Goal: Task Accomplishment & Management: Use online tool/utility

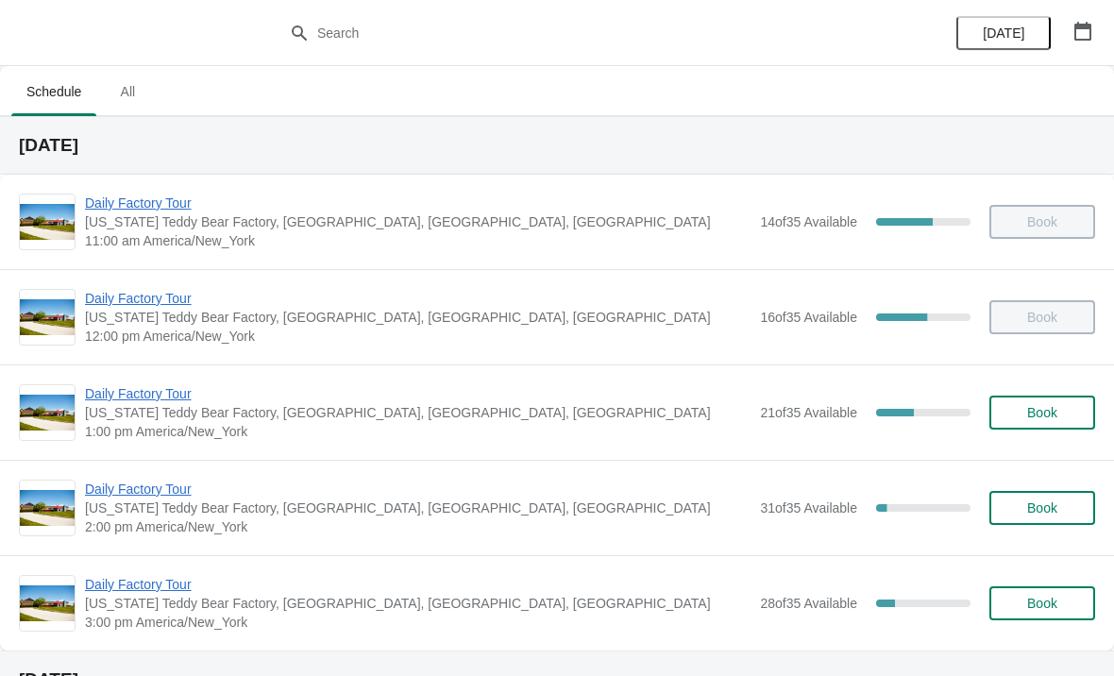
click at [146, 390] on span "Daily Factory Tour" at bounding box center [418, 393] width 666 height 19
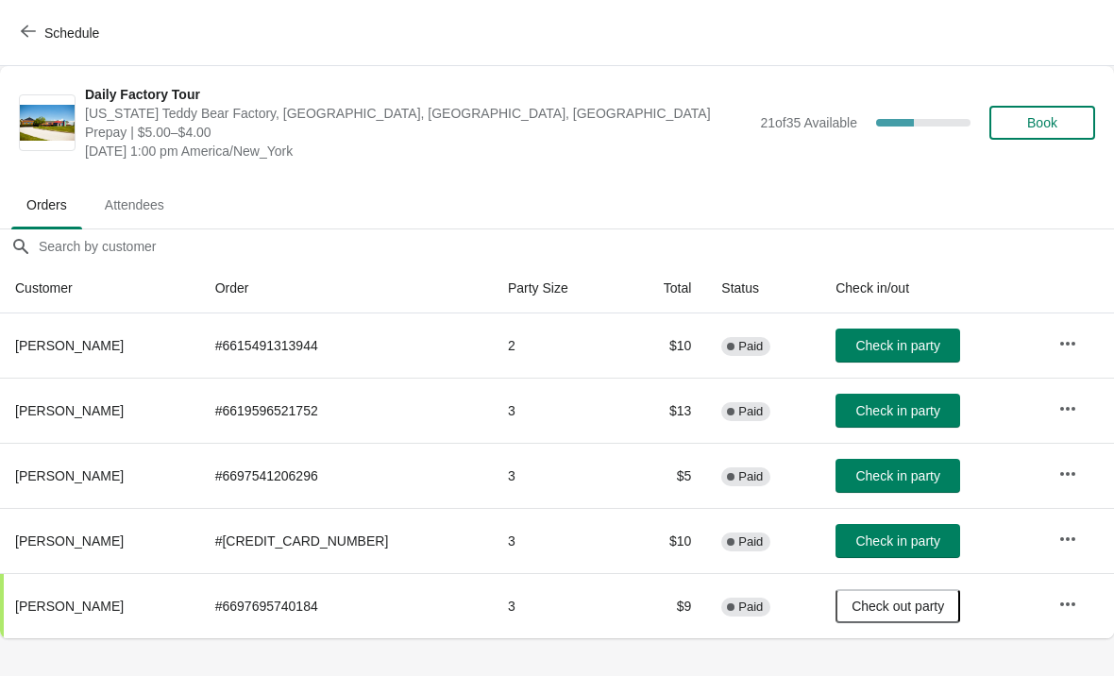
click at [906, 414] on span "Check in party" at bounding box center [898, 410] width 84 height 15
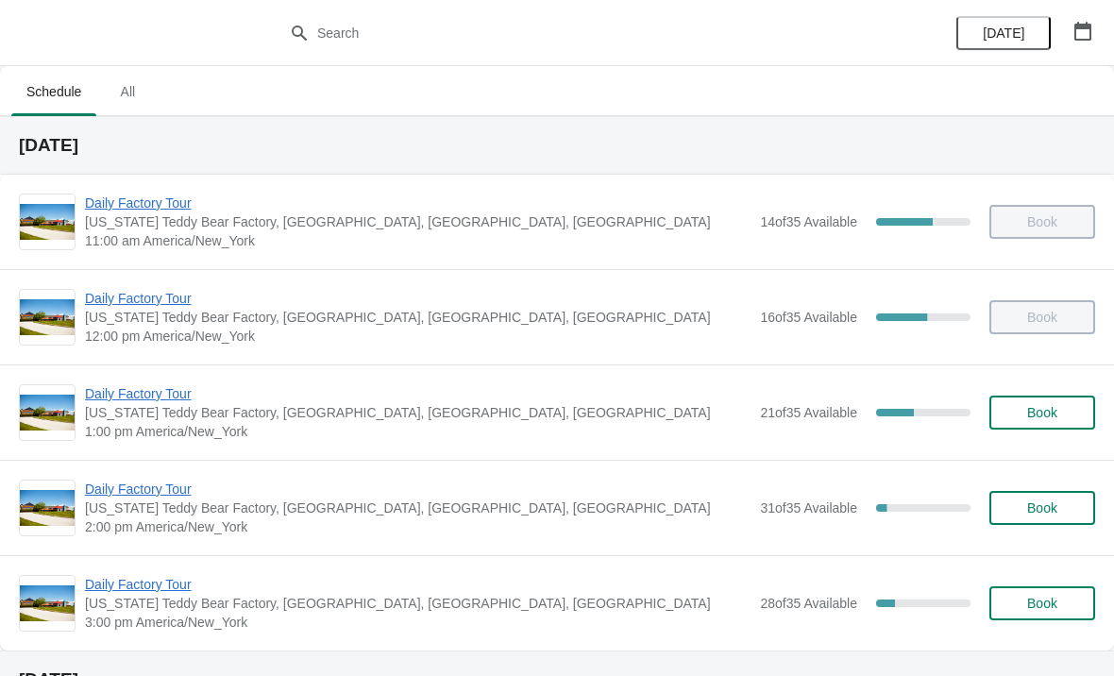
click at [163, 300] on span "Daily Factory Tour" at bounding box center [418, 298] width 666 height 19
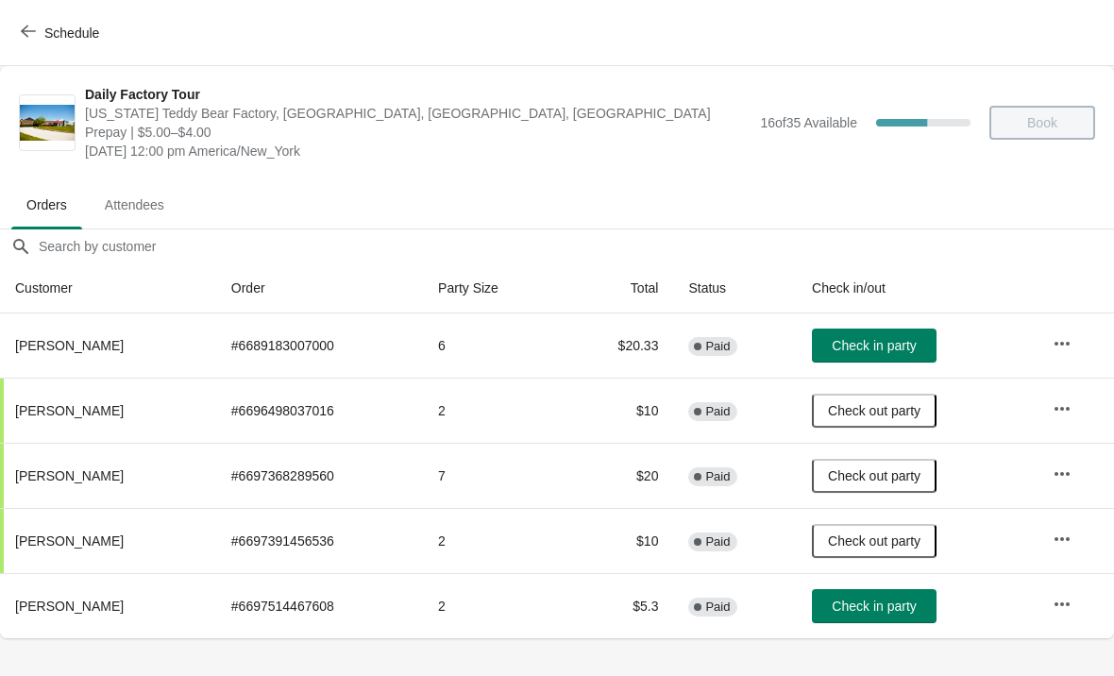
click at [1072, 345] on icon "button" at bounding box center [1062, 343] width 19 height 19
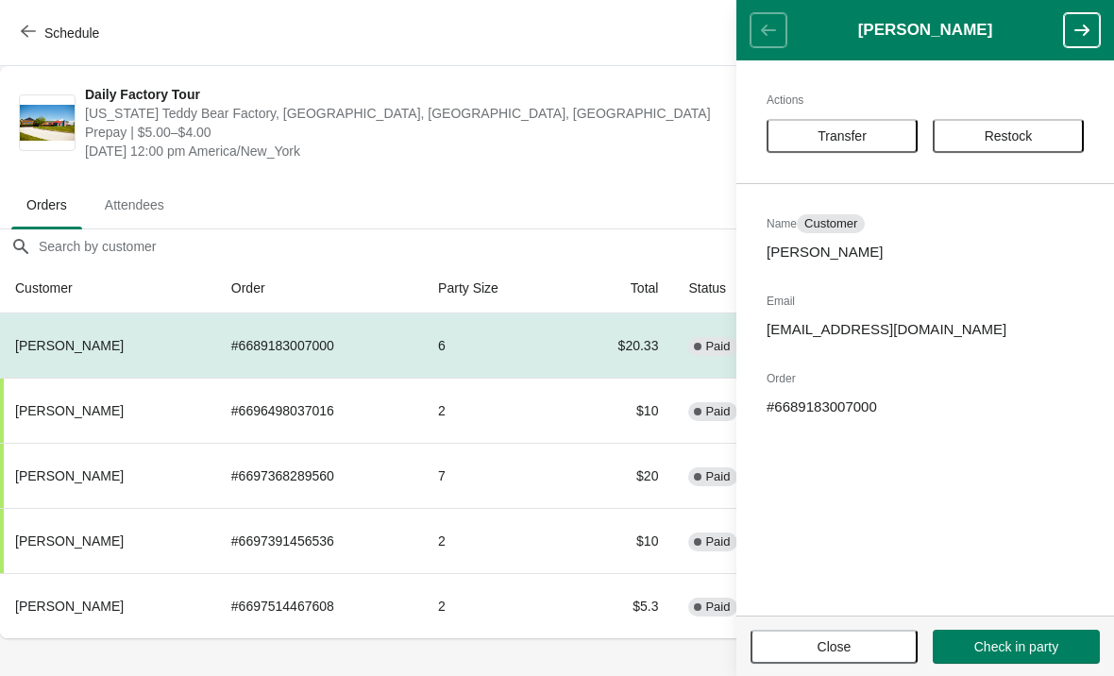
click at [842, 140] on span "Transfer" at bounding box center [842, 135] width 49 height 15
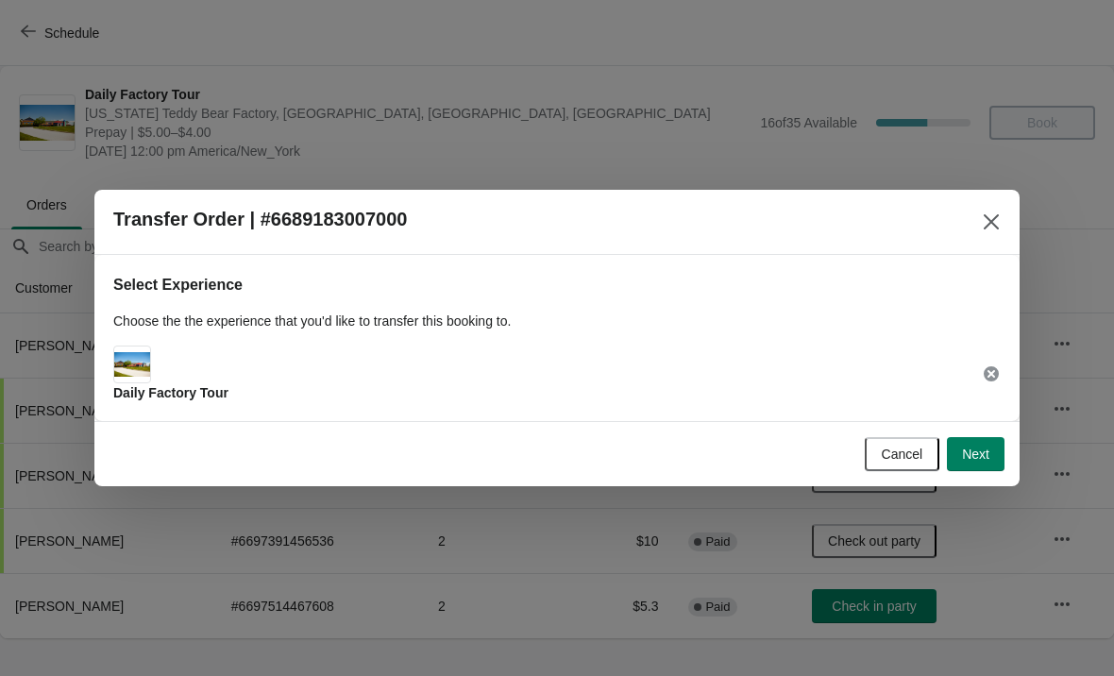
click at [967, 455] on span "Next" at bounding box center [975, 454] width 27 height 15
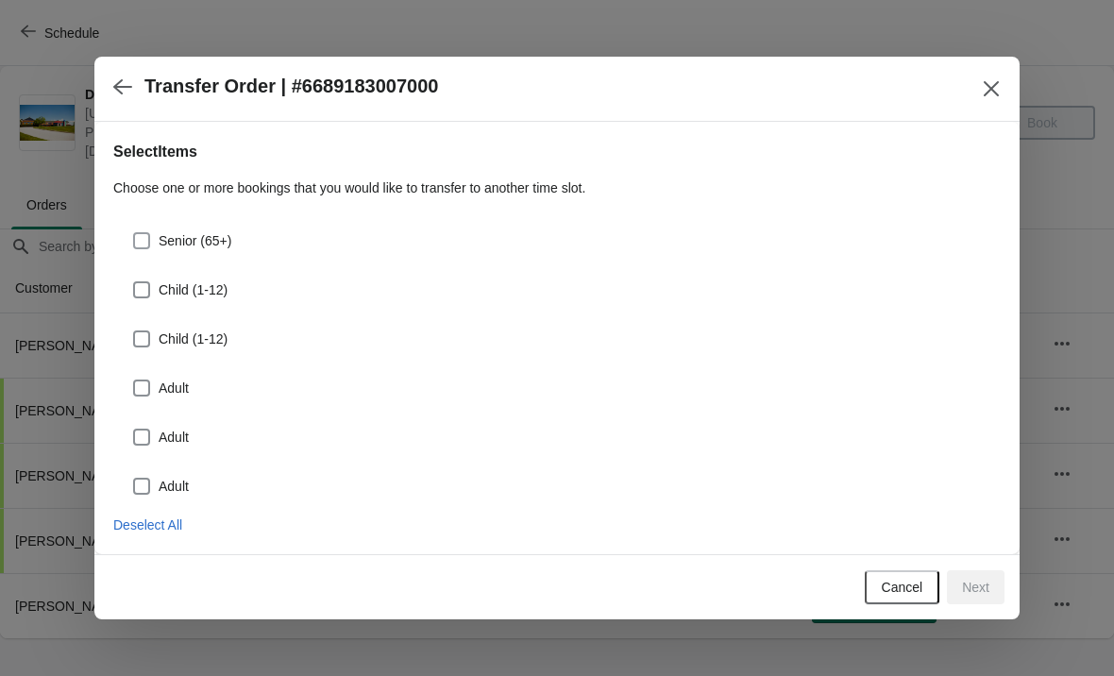
click at [149, 235] on span at bounding box center [141, 240] width 17 height 17
click at [134, 233] on input "Senior (65+)" at bounding box center [133, 232] width 1 height 1
checkbox input "true"
select select "Senior (65+)"
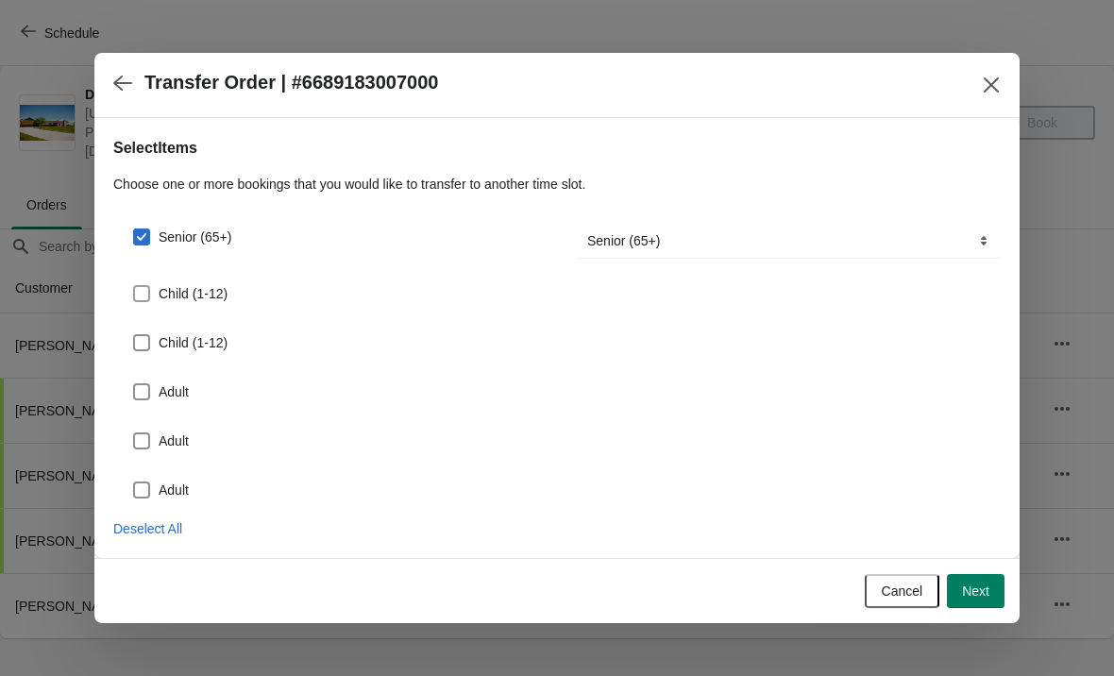
click at [144, 295] on span at bounding box center [141, 293] width 17 height 17
click at [134, 286] on input "Child (1-12)" at bounding box center [133, 285] width 1 height 1
checkbox input "true"
select select "Child (1-12)"
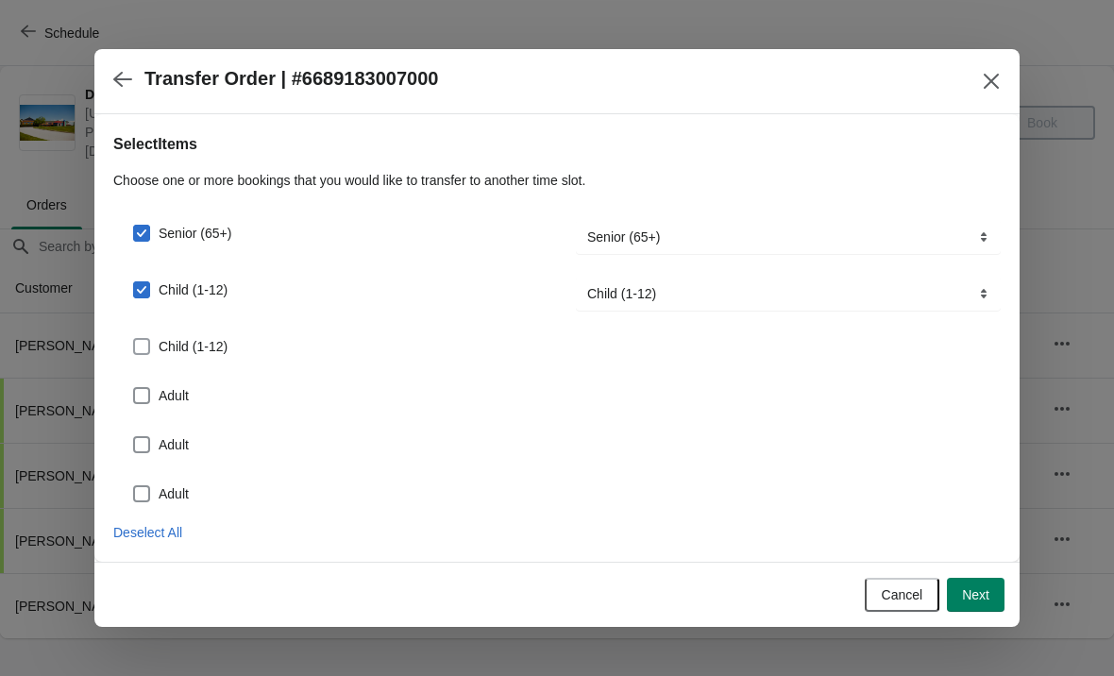
click at [149, 347] on span at bounding box center [141, 346] width 17 height 17
click at [134, 339] on input "Child (1-12)" at bounding box center [133, 338] width 1 height 1
checkbox input "true"
select select "Child (1-12)"
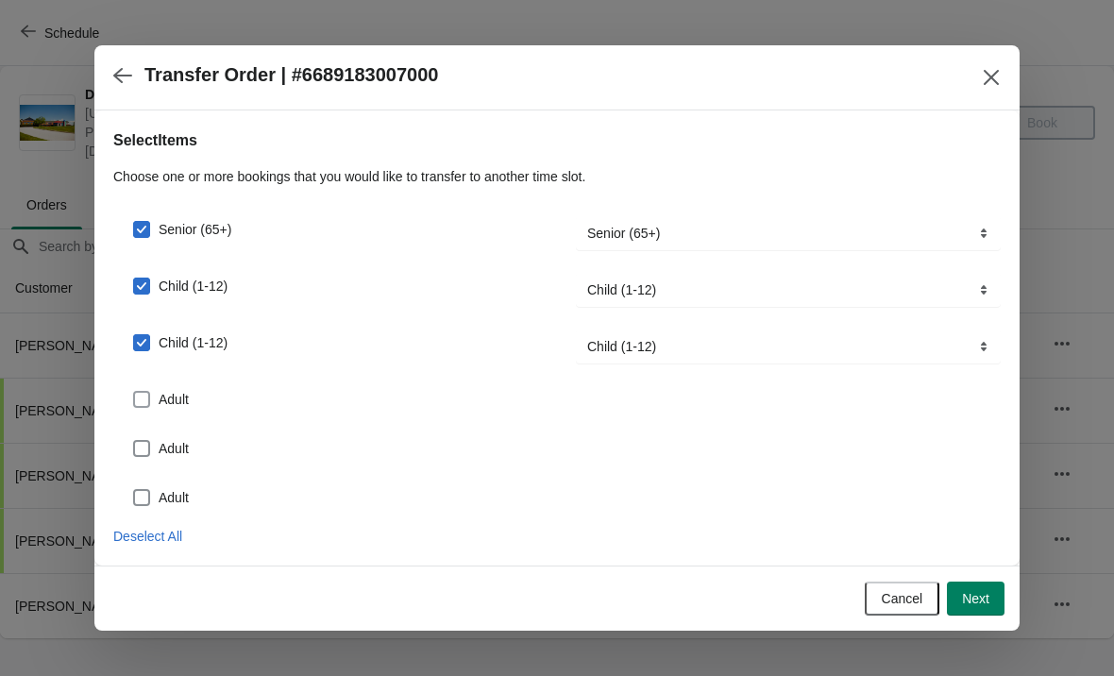
click at [144, 401] on span at bounding box center [141, 399] width 17 height 17
click at [134, 392] on input "Adult" at bounding box center [133, 391] width 1 height 1
checkbox input "true"
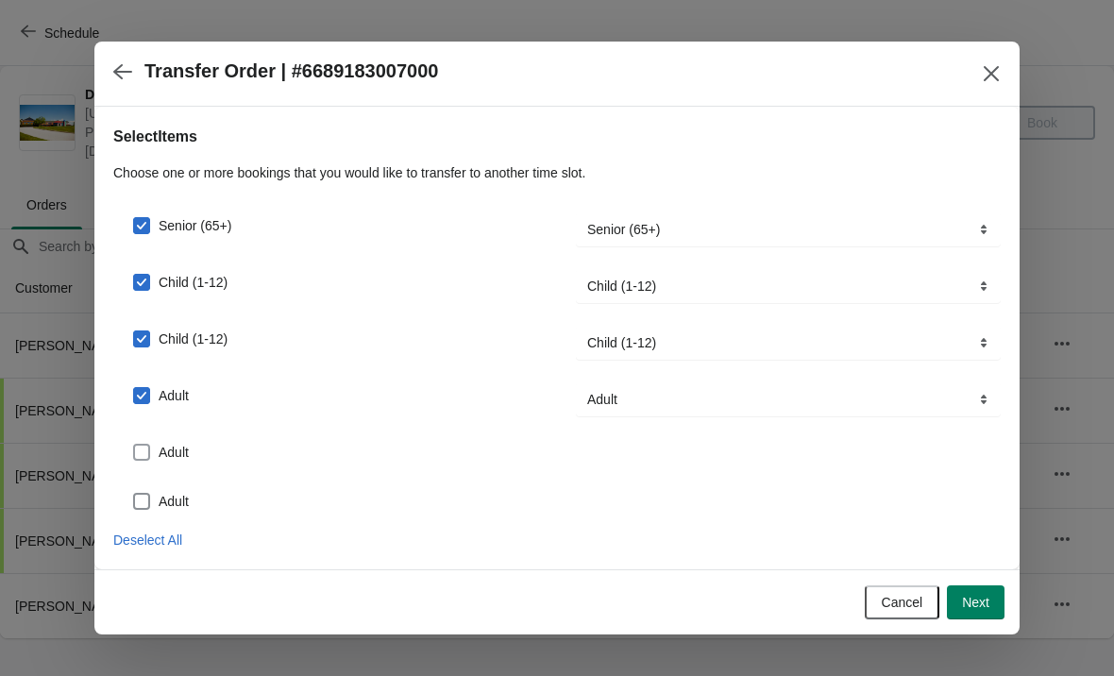
click at [146, 452] on span at bounding box center [141, 452] width 17 height 17
click at [134, 445] on input "Adult" at bounding box center [133, 444] width 1 height 1
checkbox input "true"
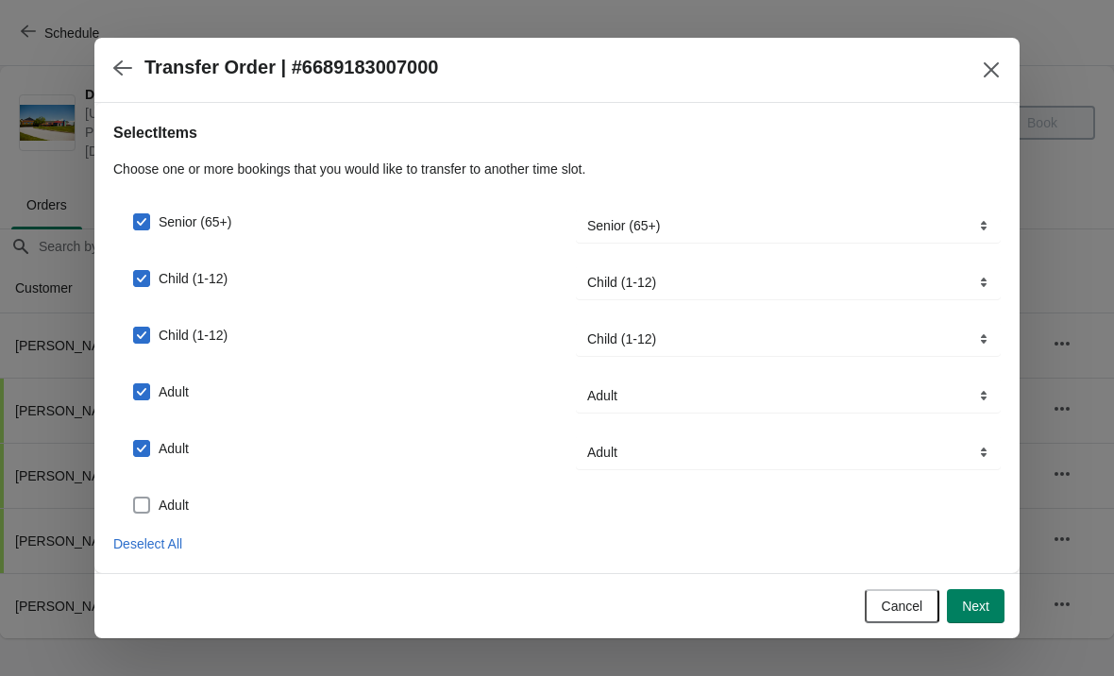
click at [141, 503] on span at bounding box center [141, 505] width 17 height 17
click at [134, 498] on input "Adult" at bounding box center [133, 497] width 1 height 1
checkbox input "true"
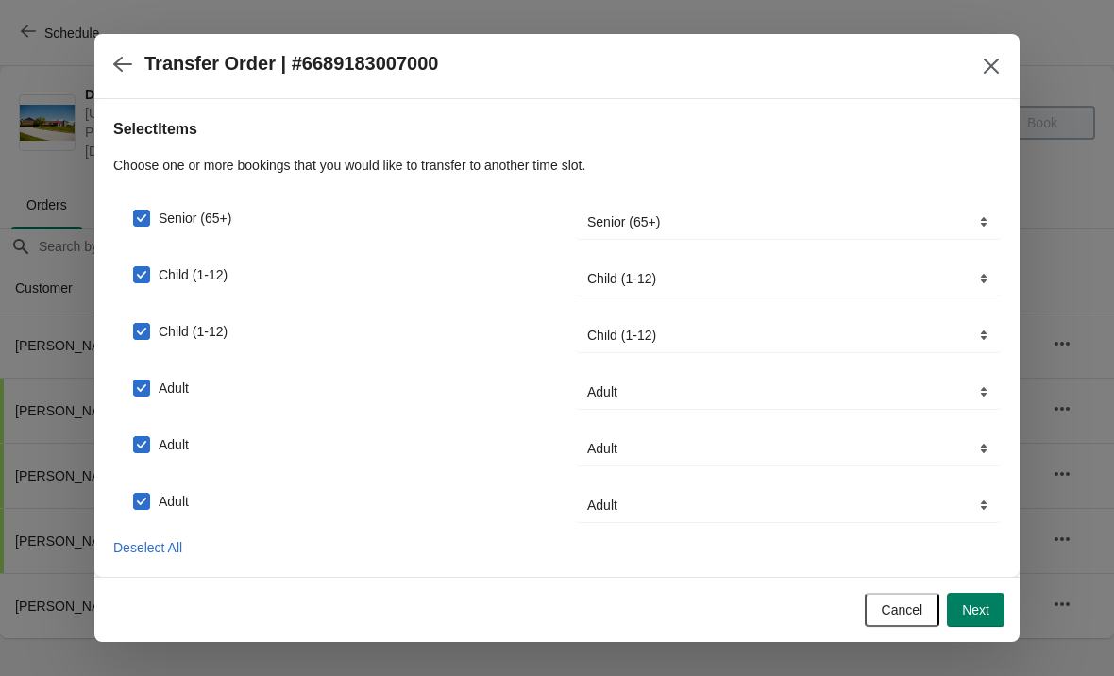
click at [986, 602] on span "Next" at bounding box center [975, 609] width 27 height 15
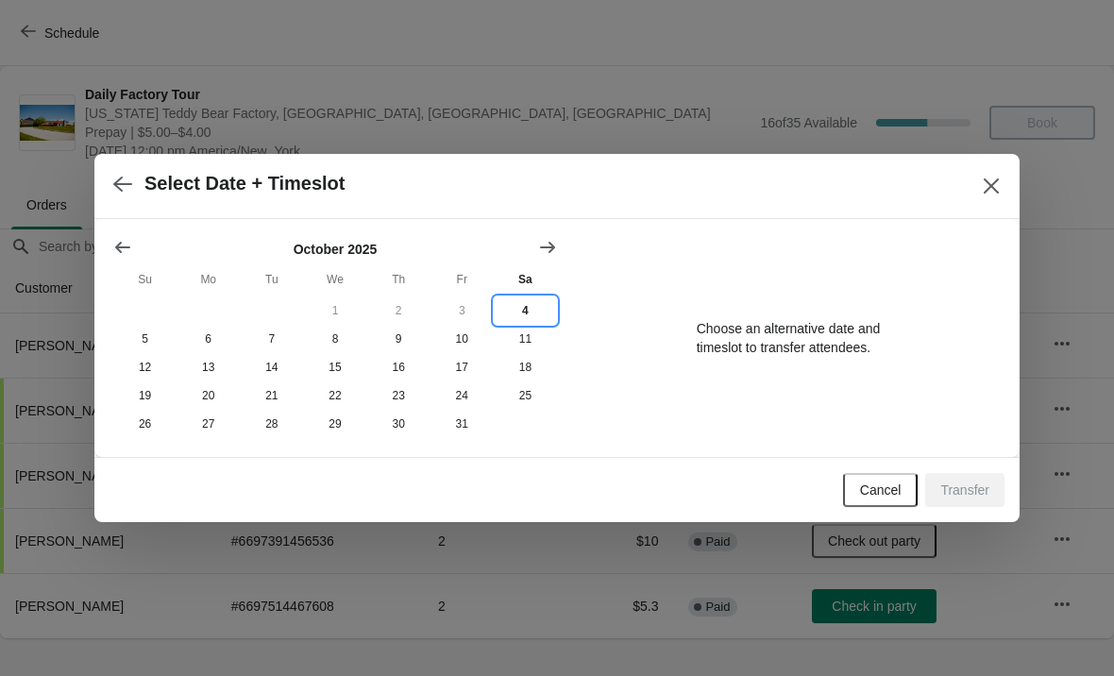
click at [530, 306] on button "4" at bounding box center [525, 311] width 63 height 28
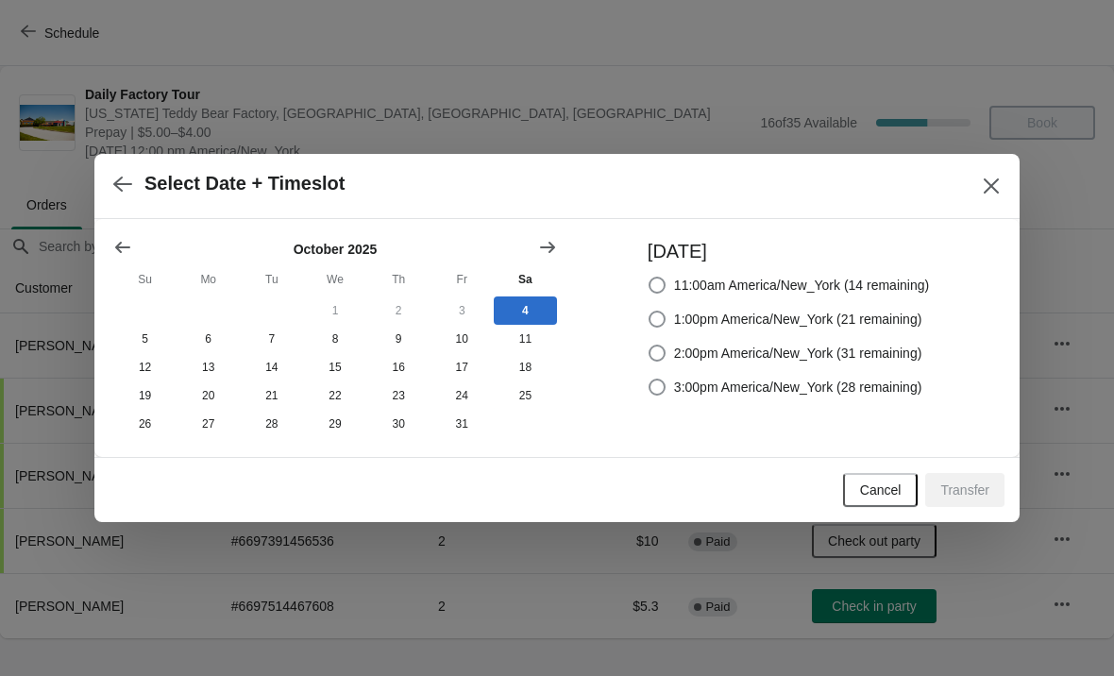
click at [650, 322] on span at bounding box center [657, 319] width 17 height 17
click at [650, 312] on input "1:00pm America/New_York (21 remaining)" at bounding box center [649, 311] width 1 height 1
radio input "true"
click at [956, 489] on span "Transfer" at bounding box center [965, 490] width 49 height 15
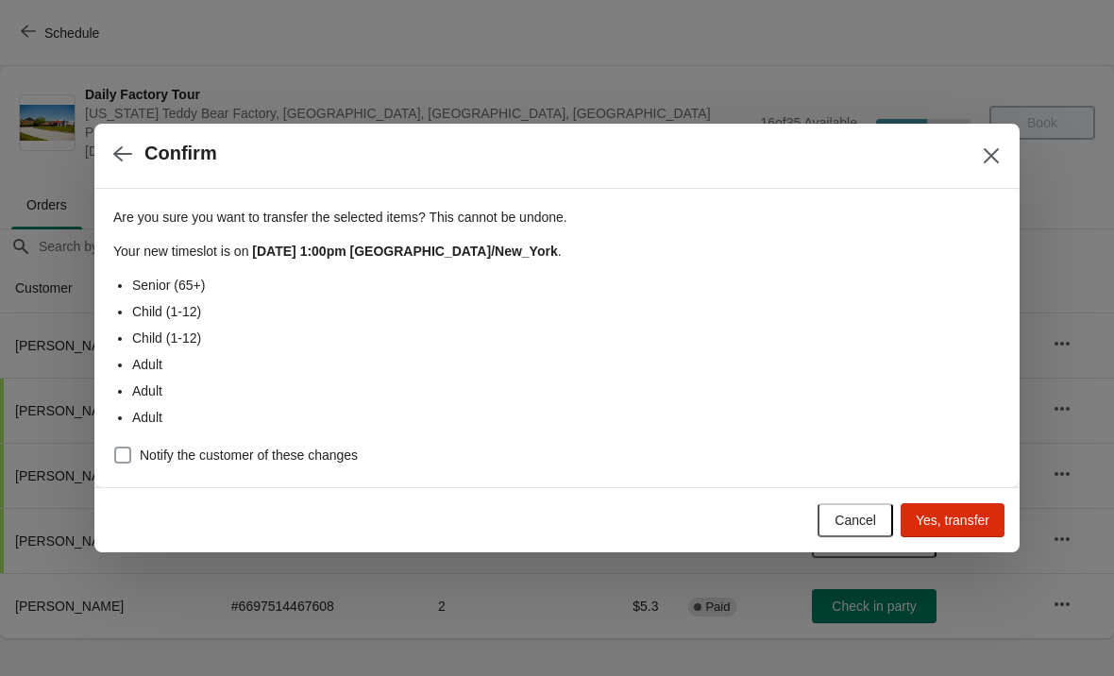
click at [127, 459] on span at bounding box center [122, 455] width 17 height 17
click at [115, 448] on input "Notify the customer of these changes" at bounding box center [114, 447] width 1 height 1
checkbox input "true"
click at [959, 514] on span "Yes, transfer" at bounding box center [953, 520] width 74 height 15
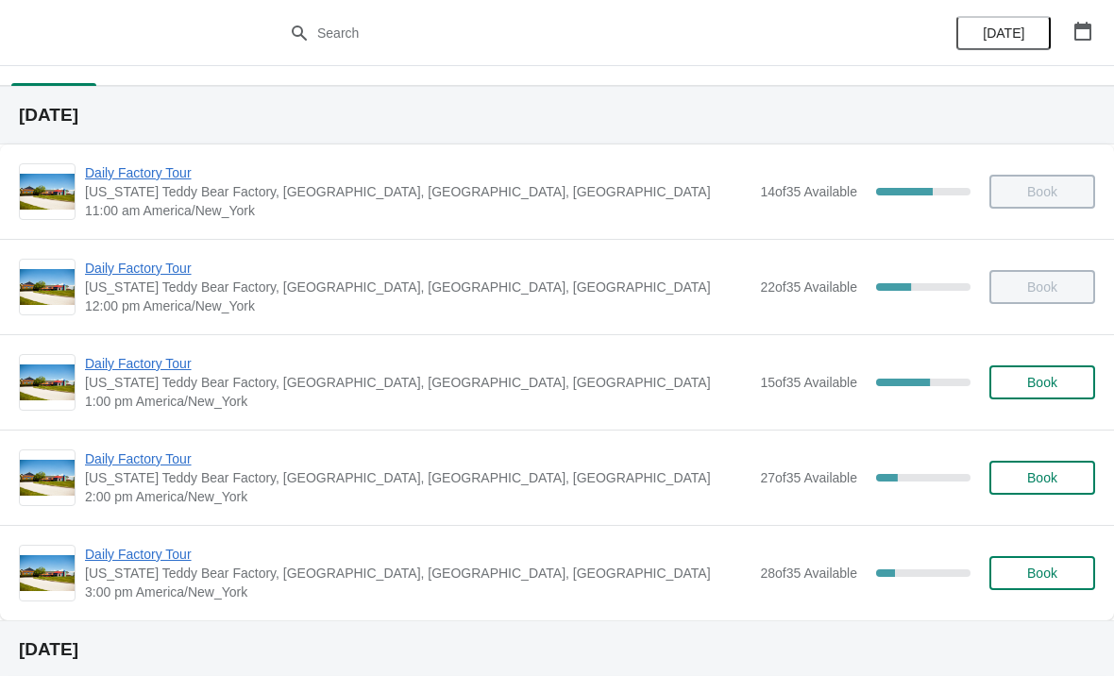
scroll to position [65, 0]
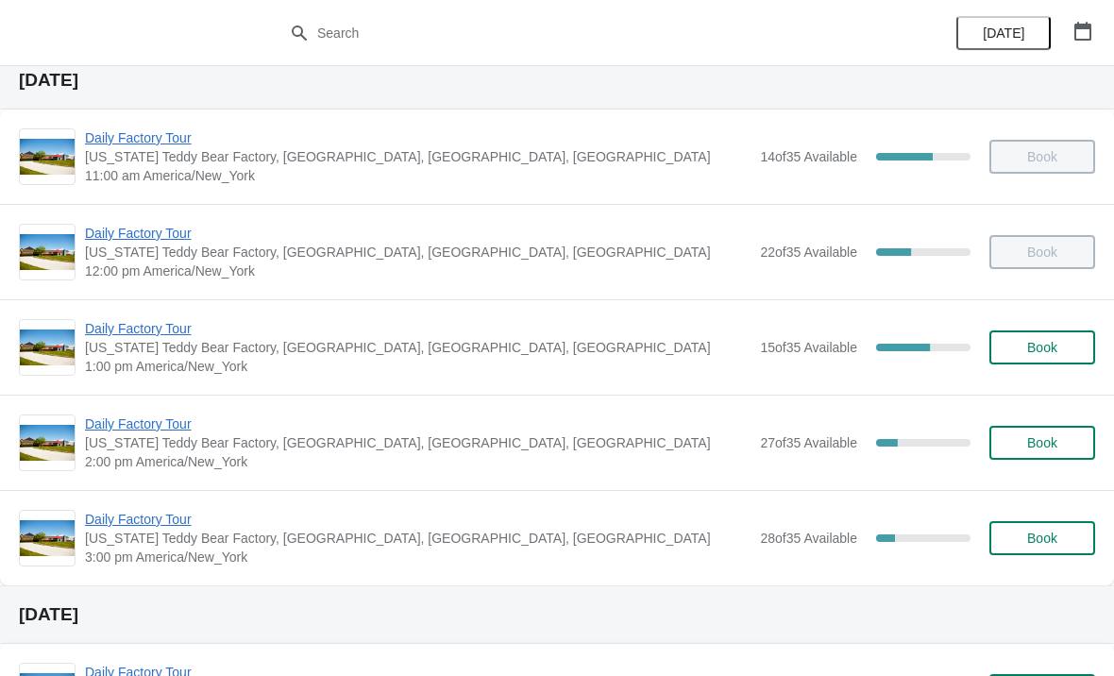
click at [208, 241] on span "Daily Factory Tour" at bounding box center [418, 233] width 666 height 19
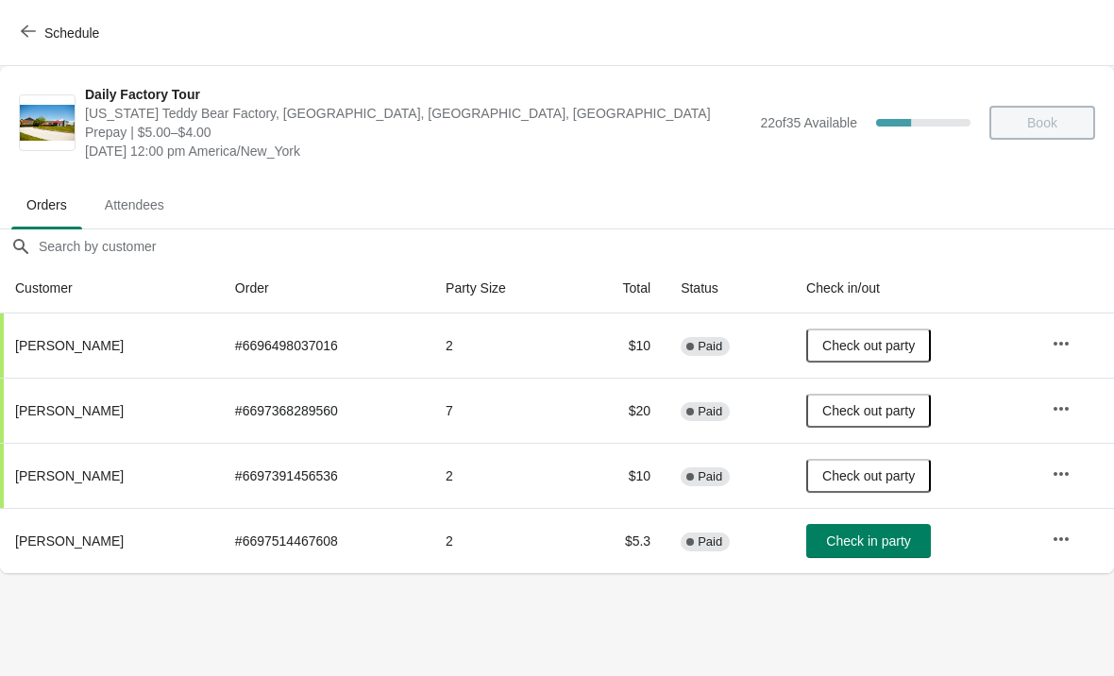
click at [907, 348] on span "Check out party" at bounding box center [868, 345] width 93 height 15
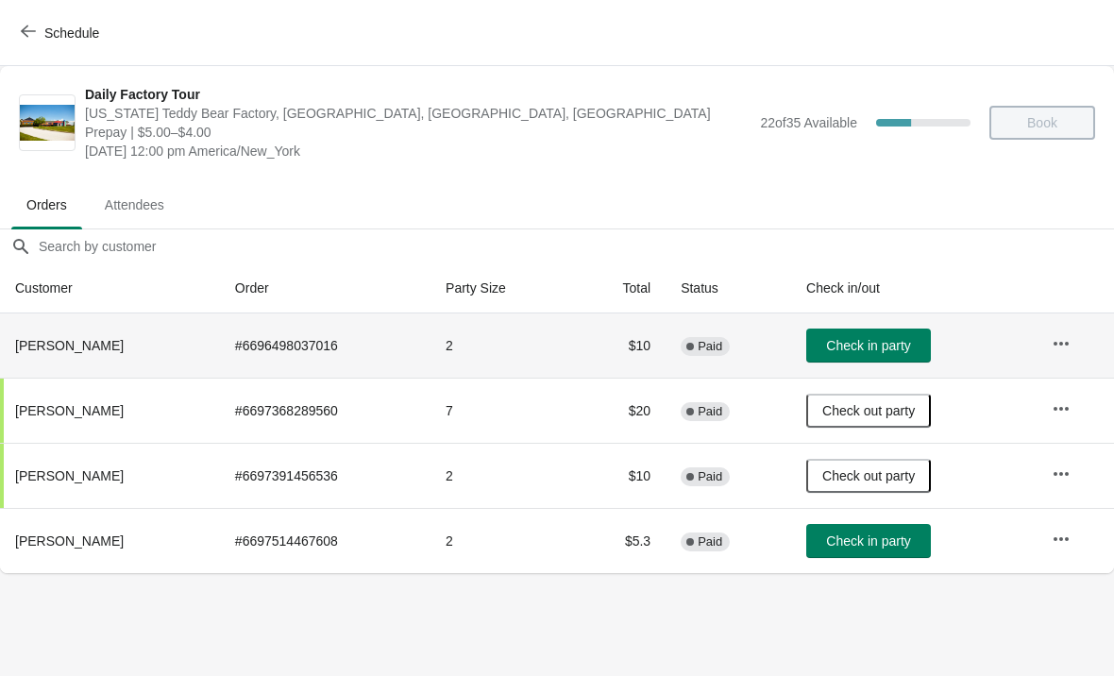
click at [901, 539] on span "Check in party" at bounding box center [868, 541] width 84 height 15
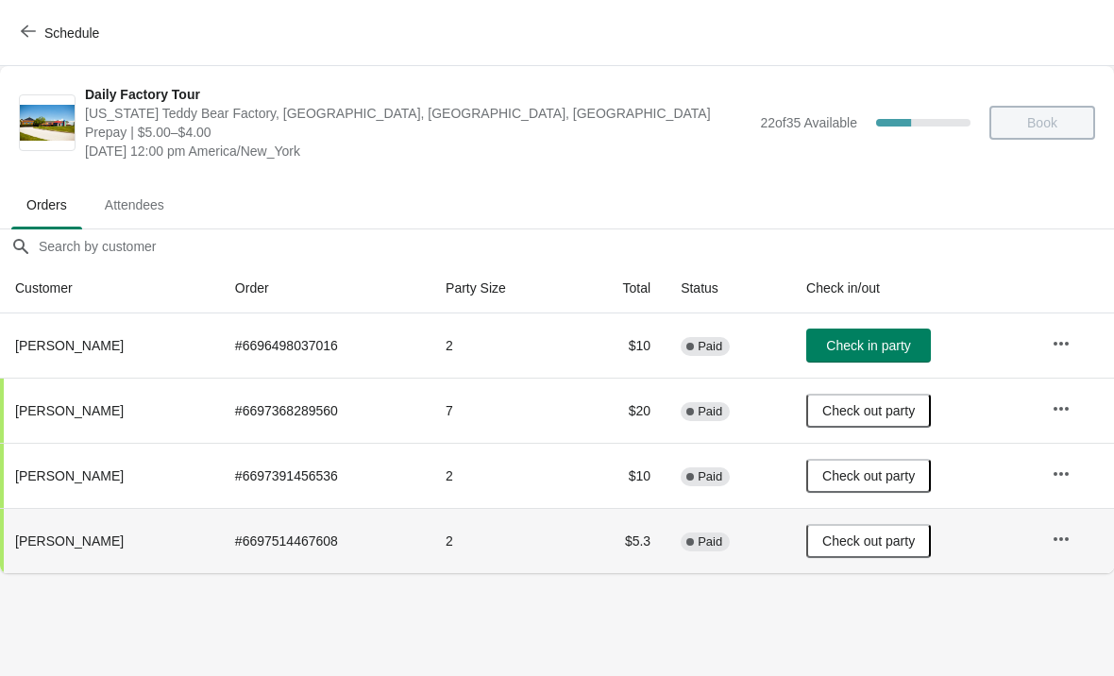
click at [1063, 347] on icon "button" at bounding box center [1061, 343] width 19 height 19
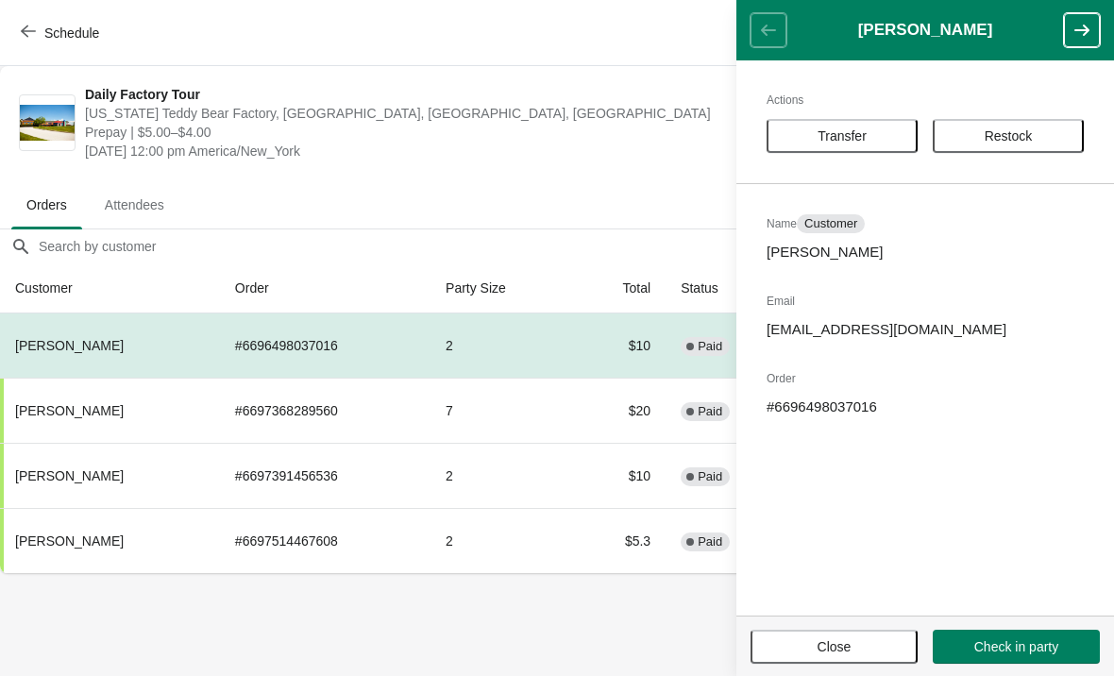
click at [857, 131] on span "Transfer" at bounding box center [842, 135] width 49 height 15
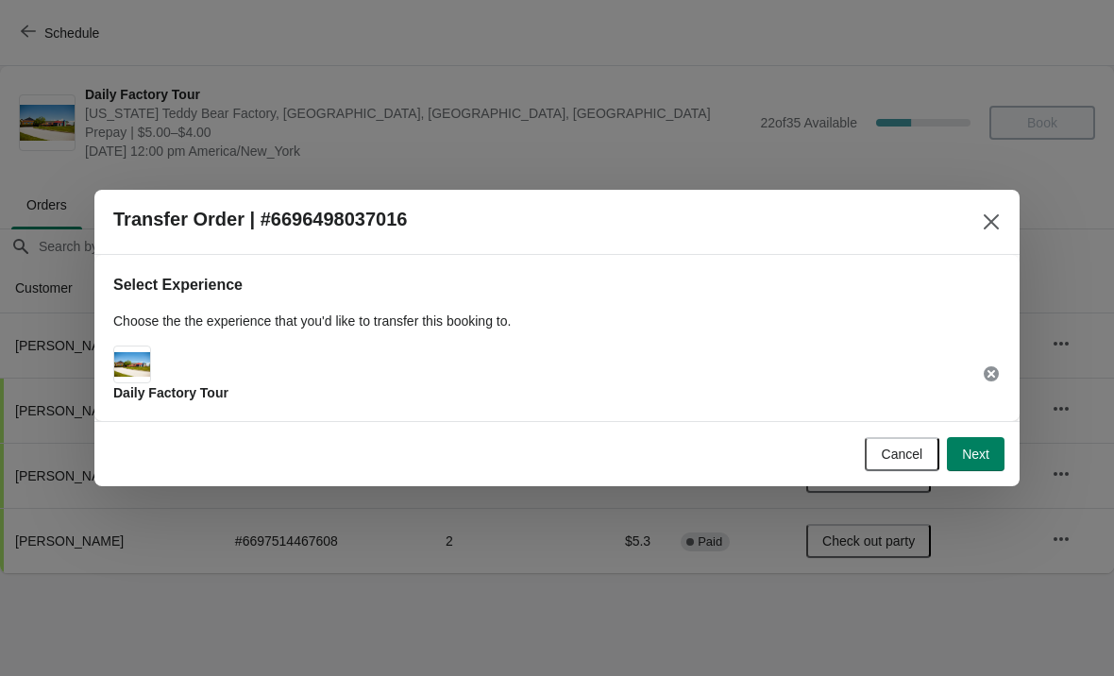
click at [983, 443] on button "Next" at bounding box center [976, 454] width 58 height 34
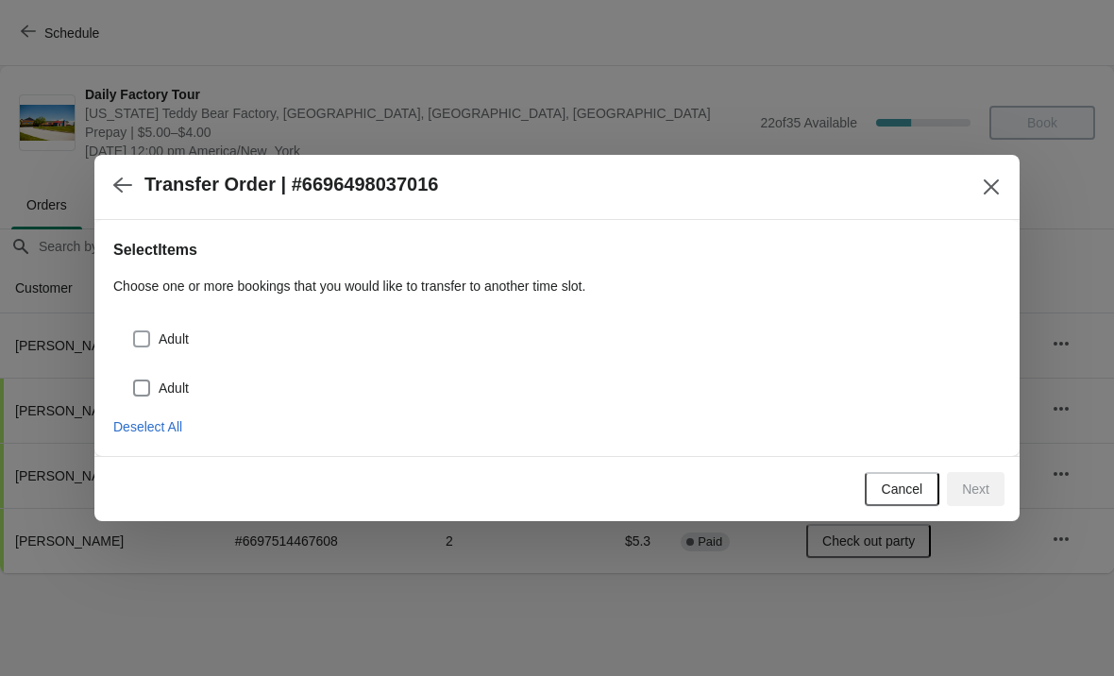
click at [141, 339] on span at bounding box center [141, 338] width 17 height 17
click at [134, 331] on input "Adult" at bounding box center [133, 330] width 1 height 1
checkbox input "true"
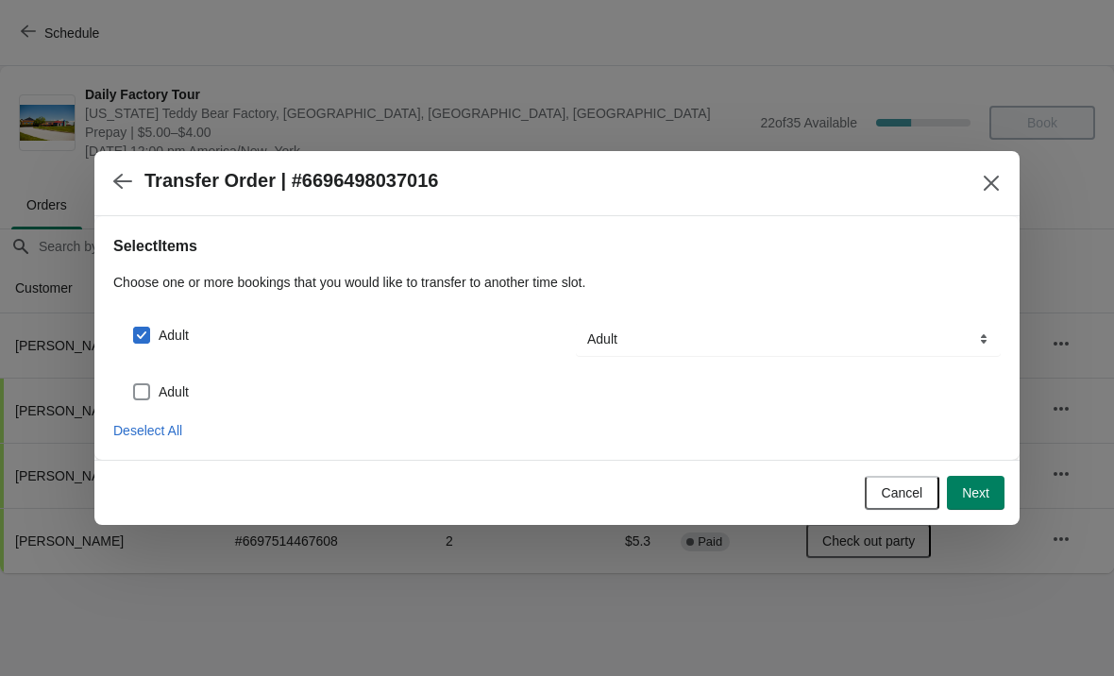
click at [147, 390] on span at bounding box center [141, 391] width 17 height 17
click at [134, 384] on input "Adult" at bounding box center [133, 383] width 1 height 1
checkbox input "true"
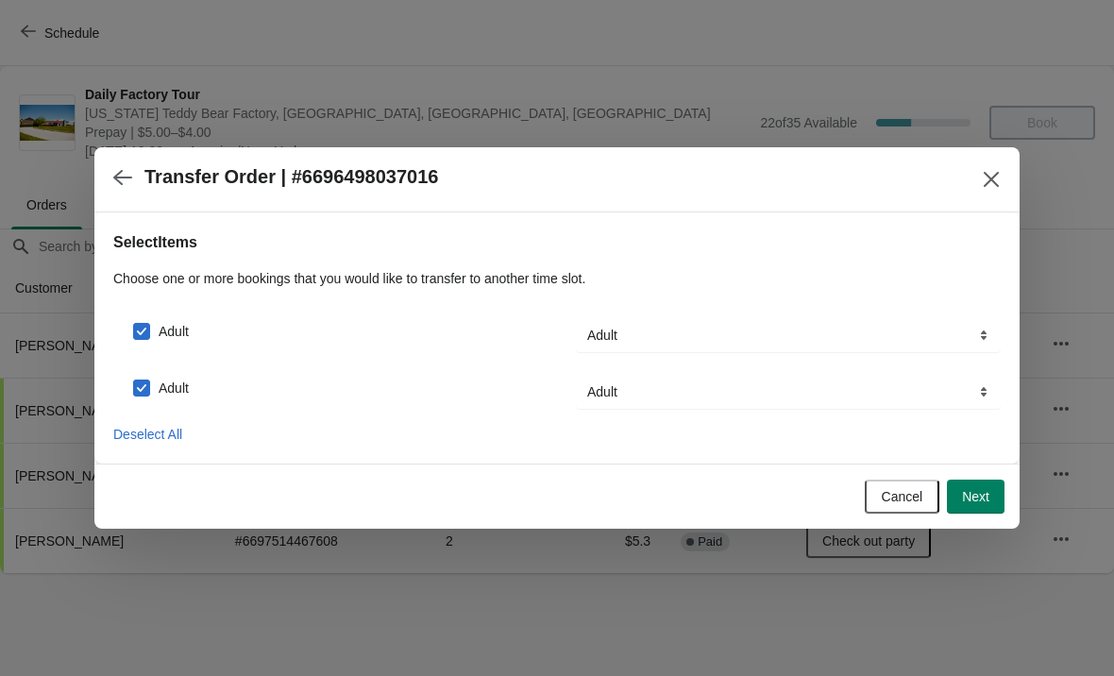
click at [994, 490] on button "Next" at bounding box center [976, 497] width 58 height 34
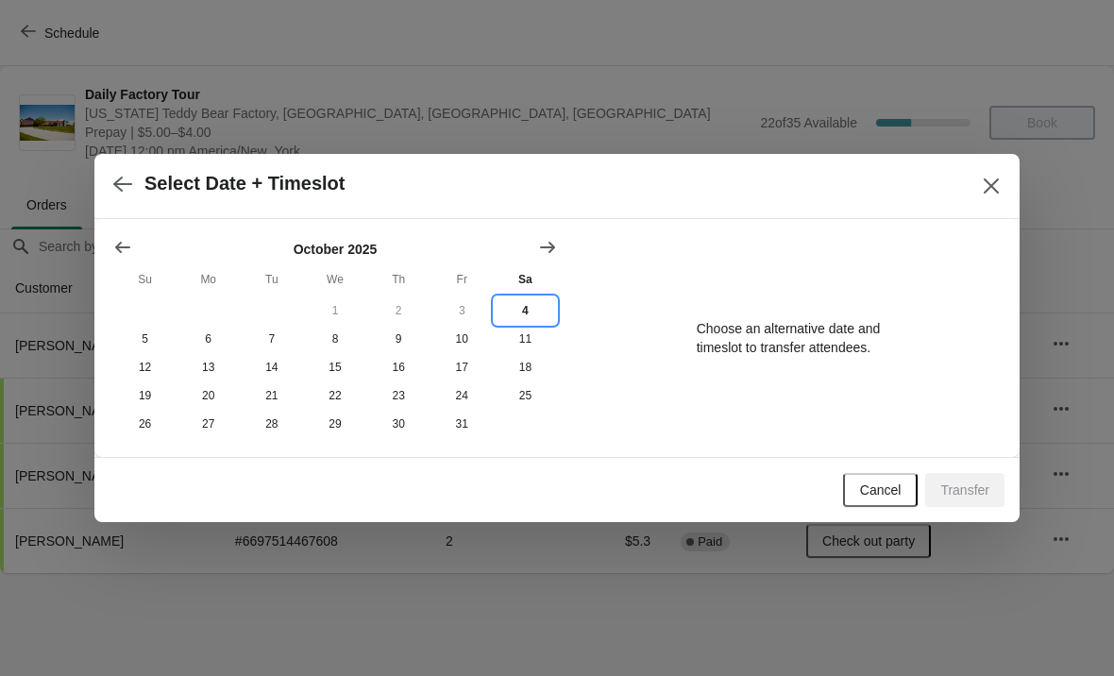
click at [520, 309] on button "4" at bounding box center [525, 311] width 63 height 28
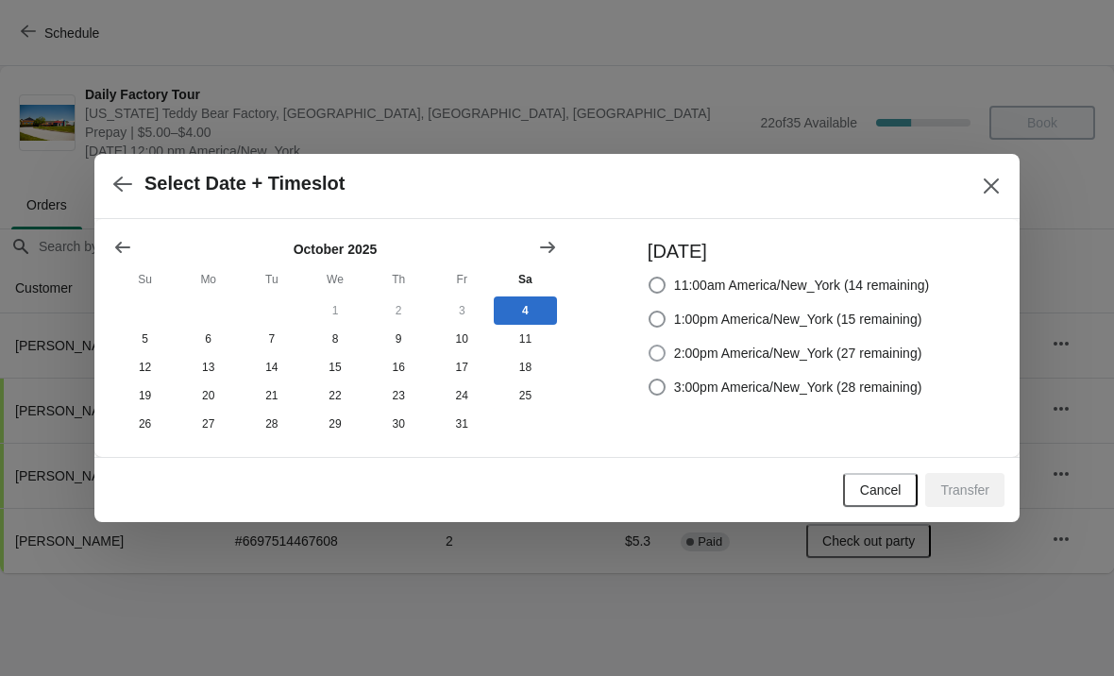
click at [651, 353] on span at bounding box center [657, 353] width 17 height 17
click at [650, 346] on input "2:00pm America/New_York (27 remaining)" at bounding box center [649, 345] width 1 height 1
radio input "true"
click at [958, 491] on span "Transfer" at bounding box center [965, 490] width 49 height 15
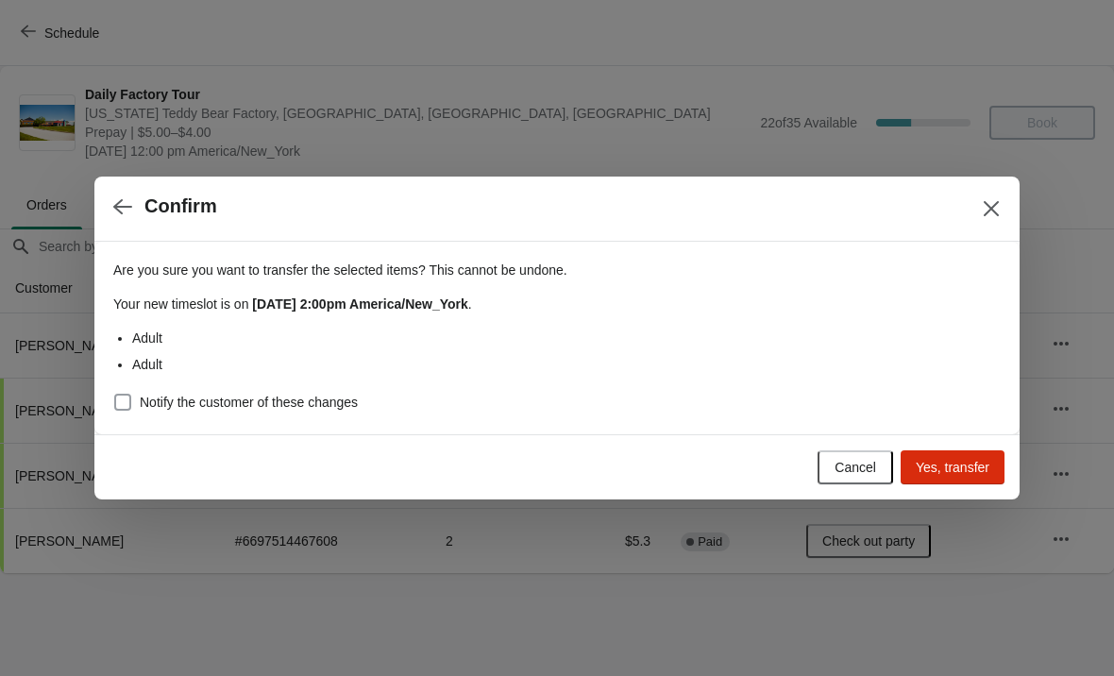
click at [123, 399] on span at bounding box center [122, 402] width 17 height 17
click at [115, 395] on input "Notify the customer of these changes" at bounding box center [114, 394] width 1 height 1
checkbox input "true"
click at [959, 462] on span "Yes, transfer" at bounding box center [953, 467] width 74 height 15
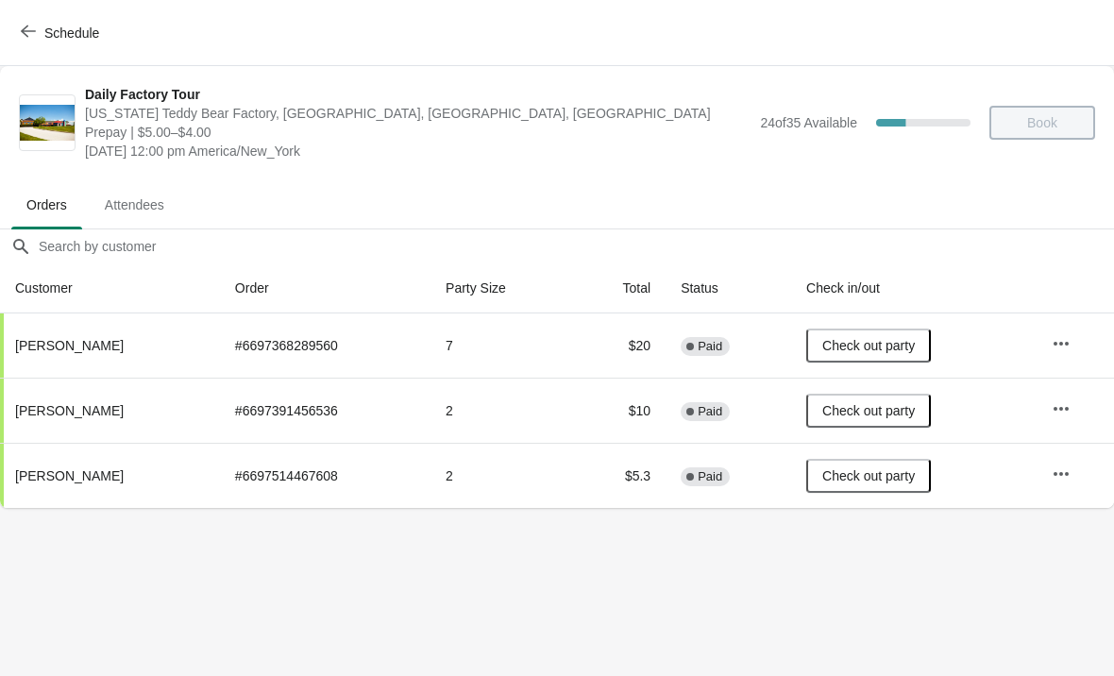
click at [22, 33] on icon "button" at bounding box center [28, 31] width 15 height 15
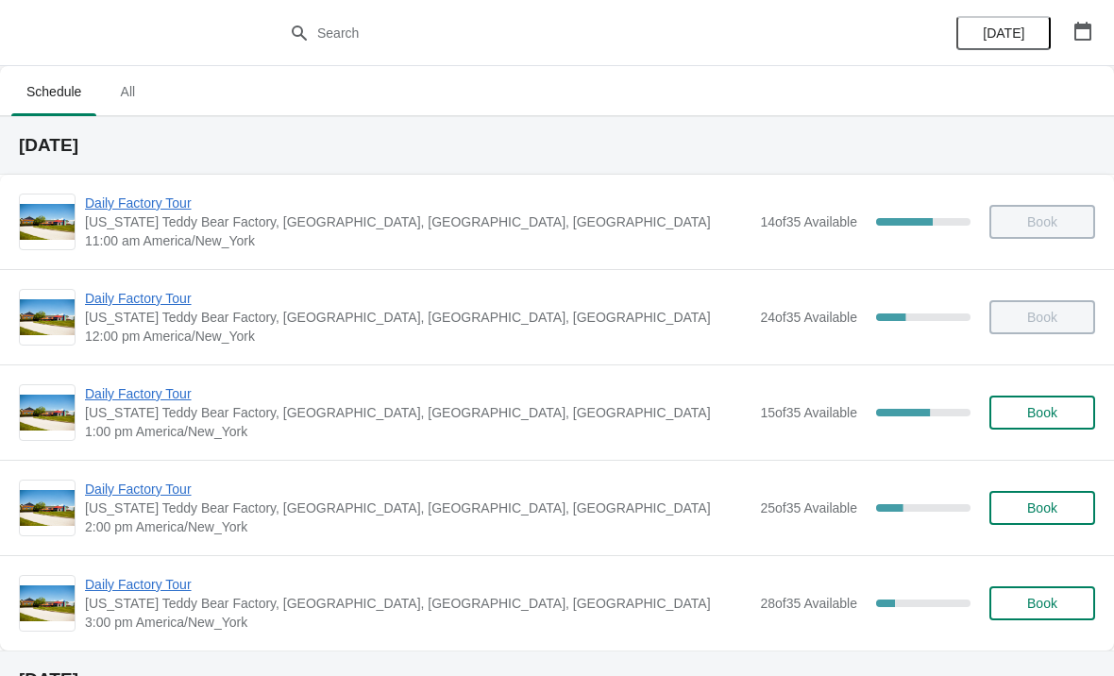
click at [145, 491] on span "Daily Factory Tour" at bounding box center [418, 489] width 666 height 19
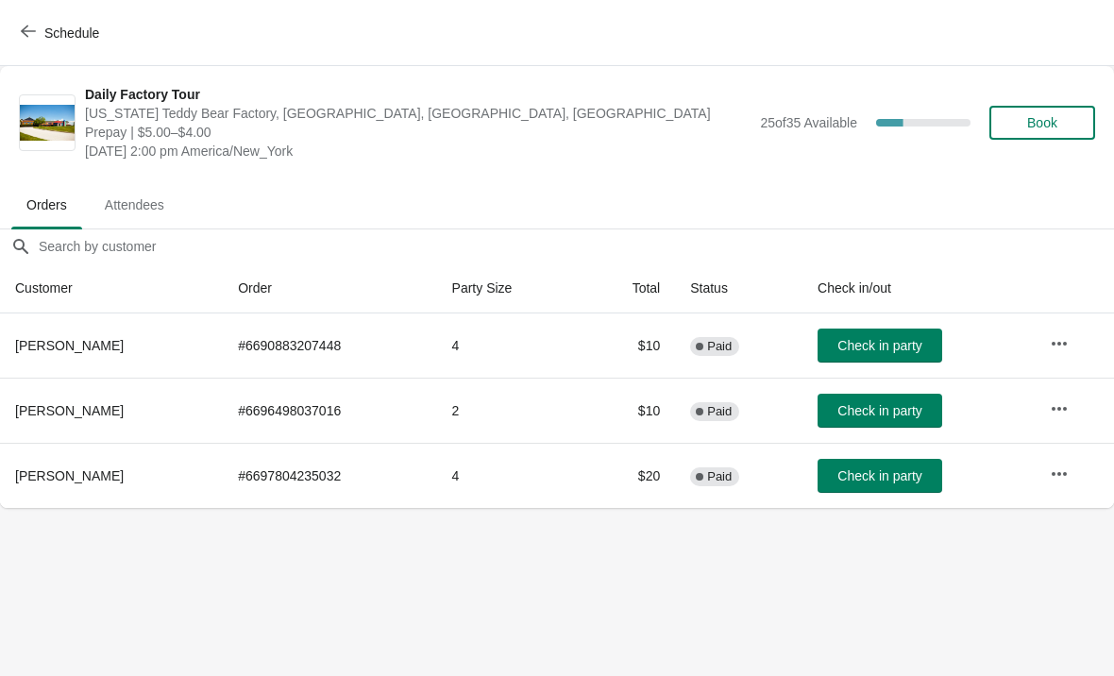
click at [904, 411] on span "Check in party" at bounding box center [880, 410] width 84 height 15
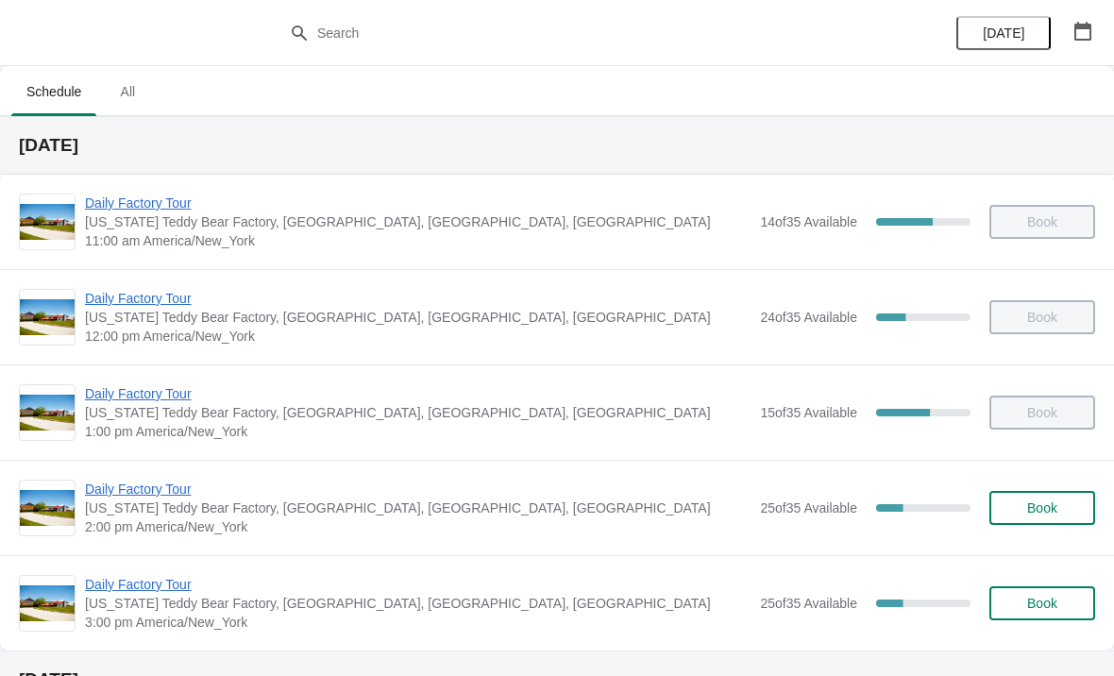
click at [152, 488] on span "Daily Factory Tour" at bounding box center [418, 489] width 666 height 19
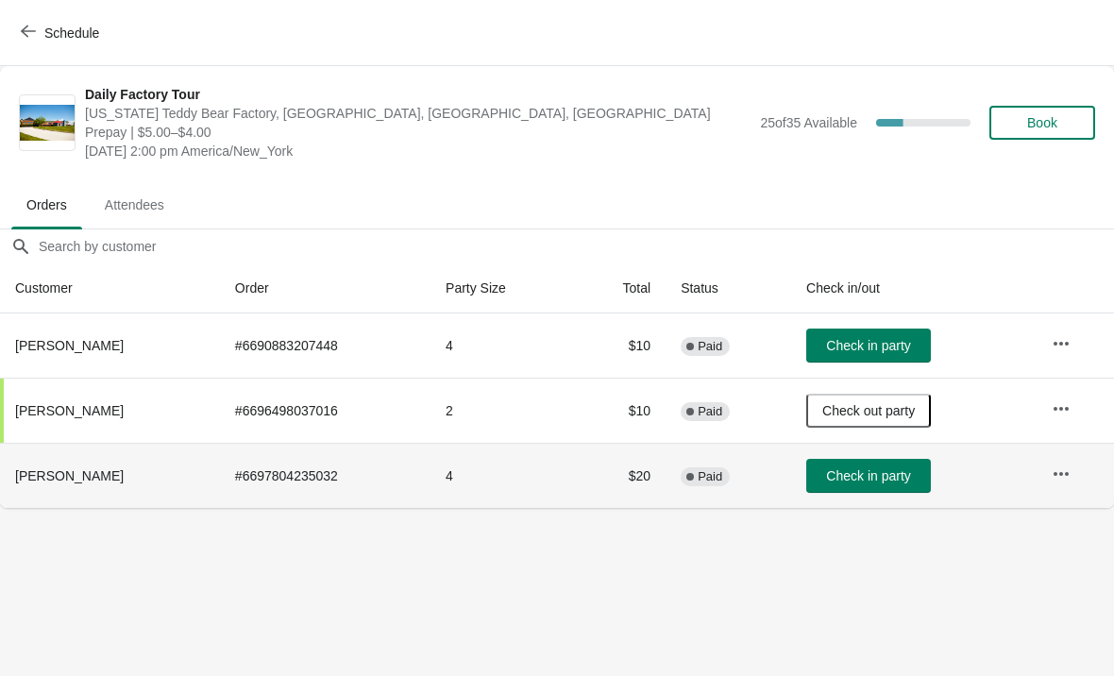
click at [894, 471] on span "Check in party" at bounding box center [868, 475] width 84 height 15
